Goal: Use online tool/utility: Utilize a website feature to perform a specific function

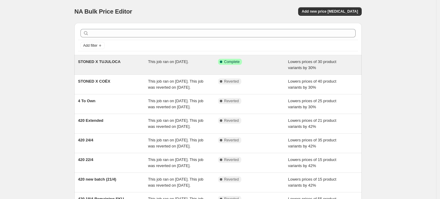
click at [191, 65] on div "This job ran on [DATE]." at bounding box center [183, 65] width 70 height 12
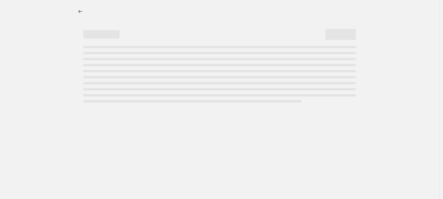
select select "percentage"
select select "collection"
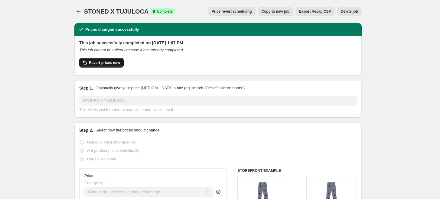
click at [104, 61] on span "Revert prices now" at bounding box center [104, 62] width 31 height 5
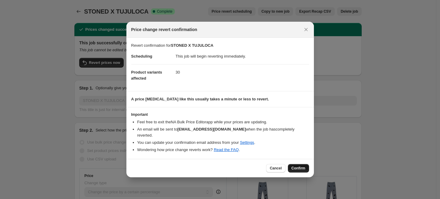
click at [296, 170] on div "Cancel Confirm" at bounding box center [219, 168] width 187 height 18
click at [296, 167] on span "Confirm" at bounding box center [298, 168] width 14 height 5
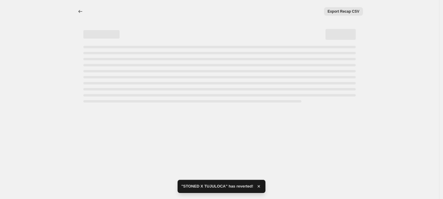
select select "percentage"
select select "collection"
